Goal: Information Seeking & Learning: Learn about a topic

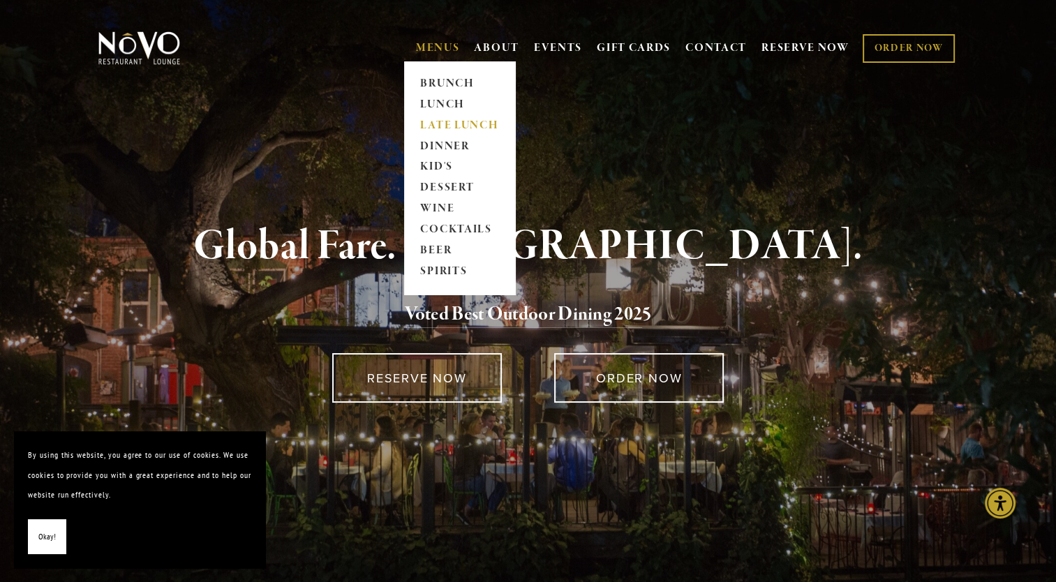
click at [443, 123] on link "LATE LUNCH" at bounding box center [459, 125] width 87 height 21
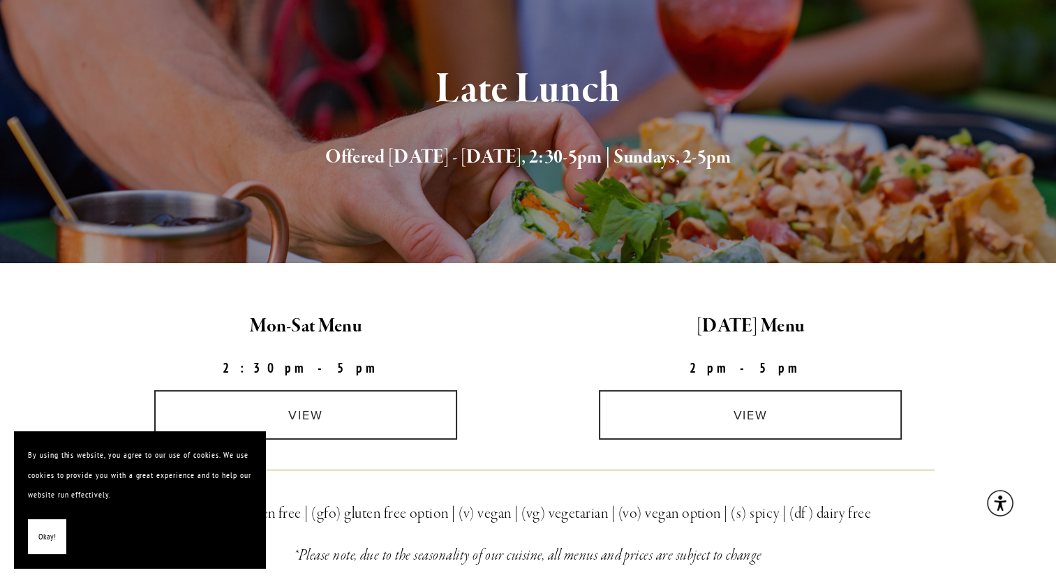
scroll to position [279, 0]
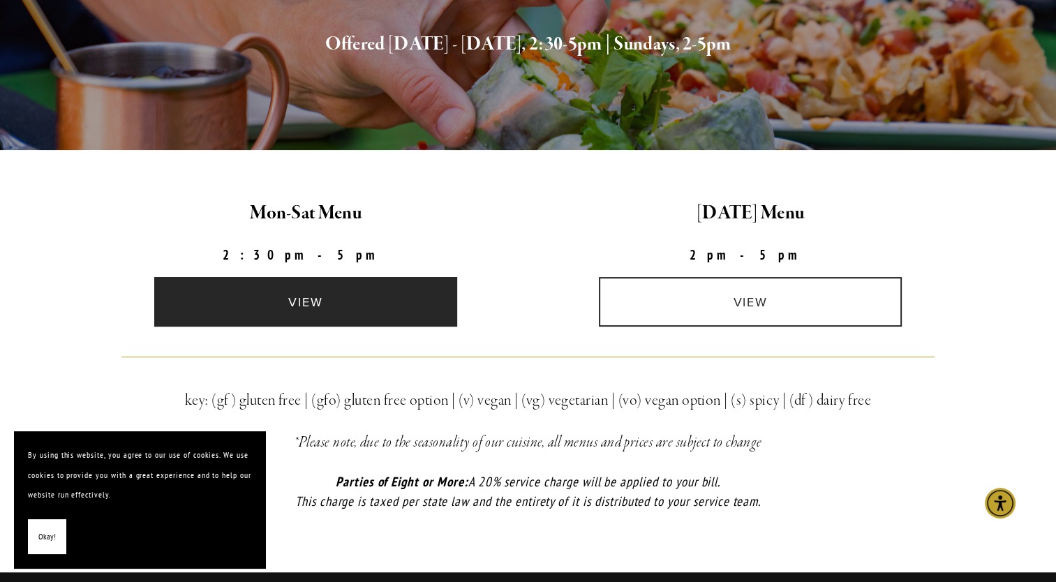
click at [374, 297] on link "view" at bounding box center [305, 302] width 303 height 50
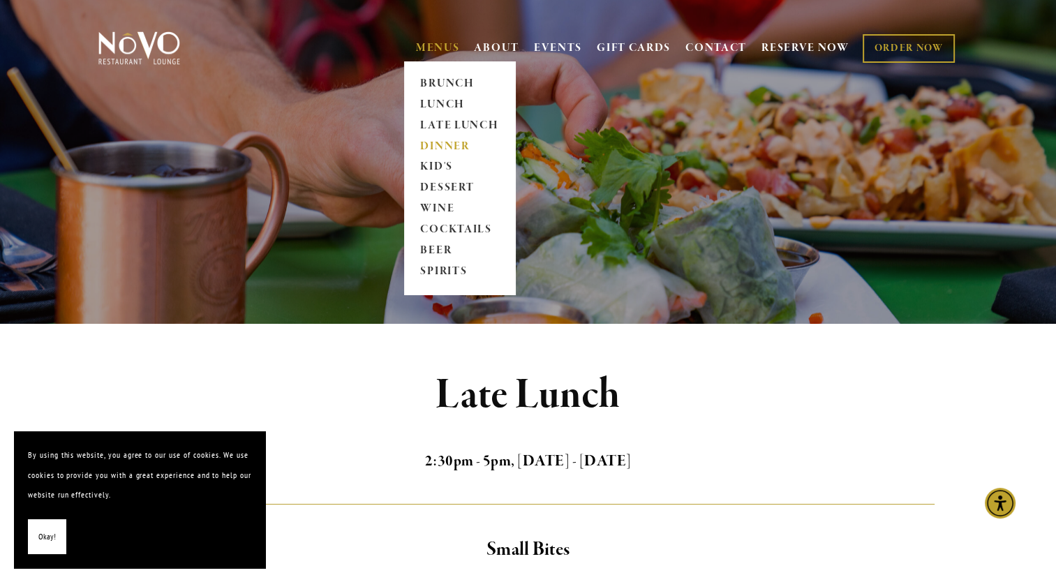
click at [437, 147] on link "DINNER" at bounding box center [459, 146] width 87 height 21
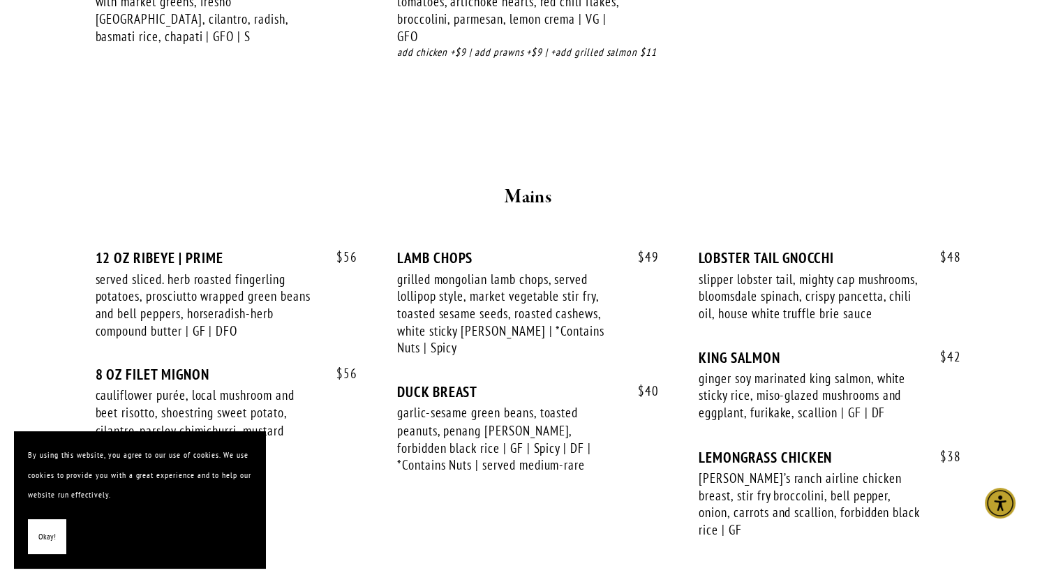
scroll to position [2304, 0]
